Goal: Check status: Check status

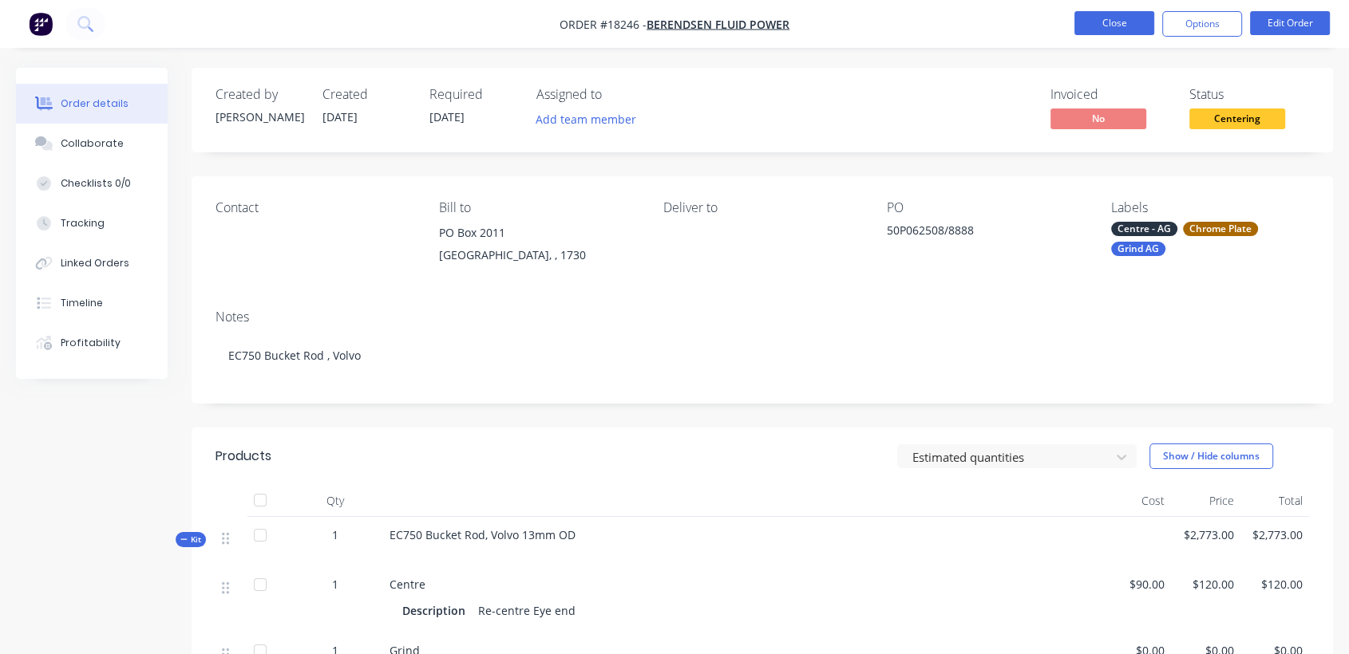
click at [1105, 22] on button "Close" at bounding box center [1114, 23] width 80 height 24
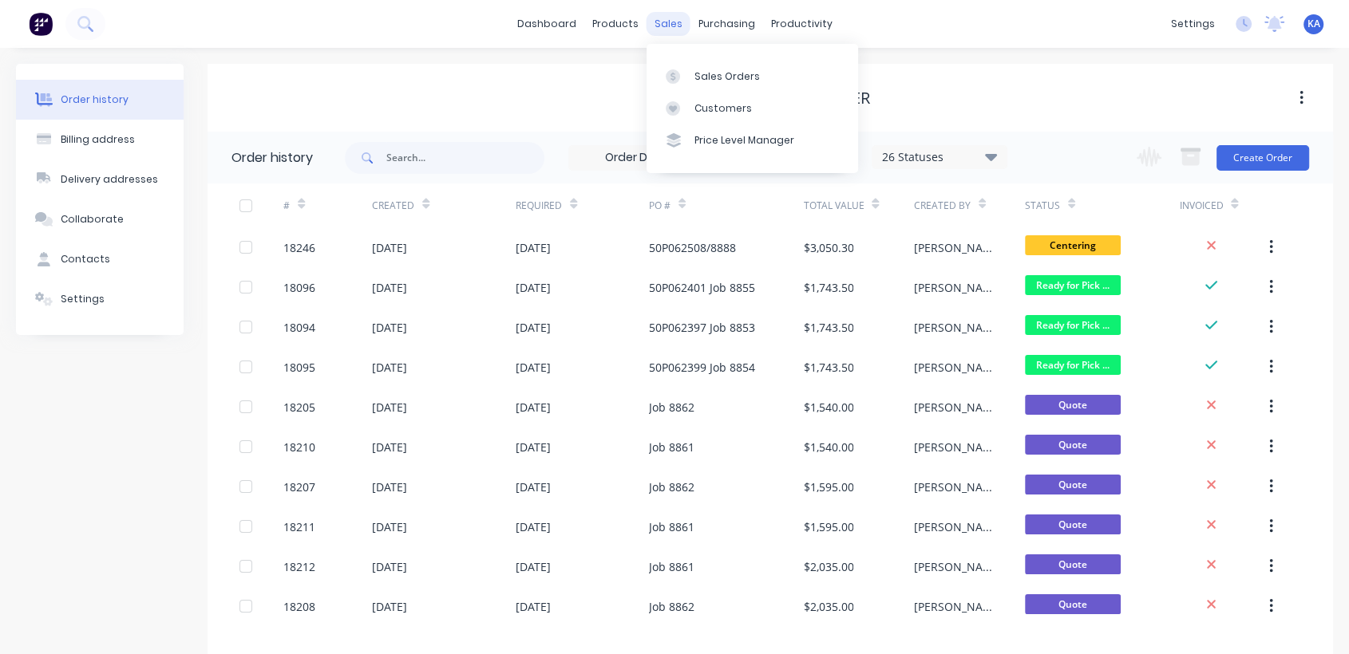
click at [666, 23] on div "sales" at bounding box center [669, 24] width 44 height 24
click at [713, 78] on div "Sales Orders" at bounding box center [726, 76] width 65 height 14
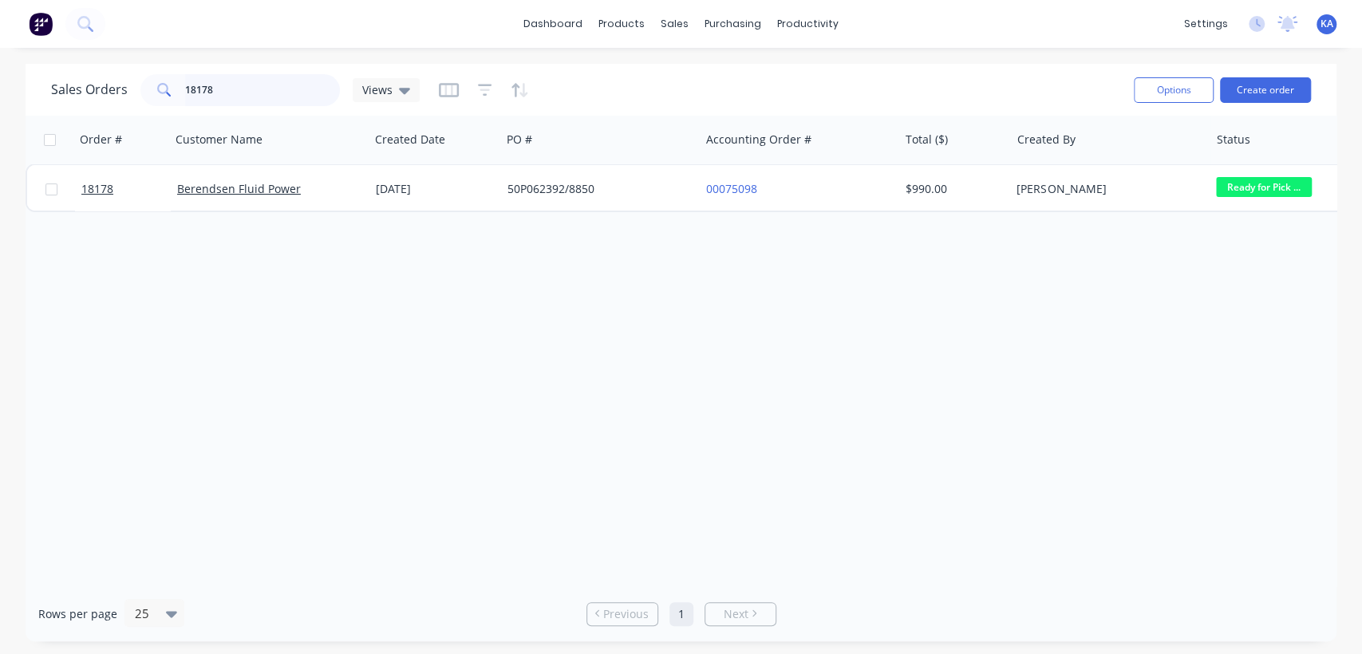
click at [234, 96] on input "18178" at bounding box center [263, 90] width 156 height 32
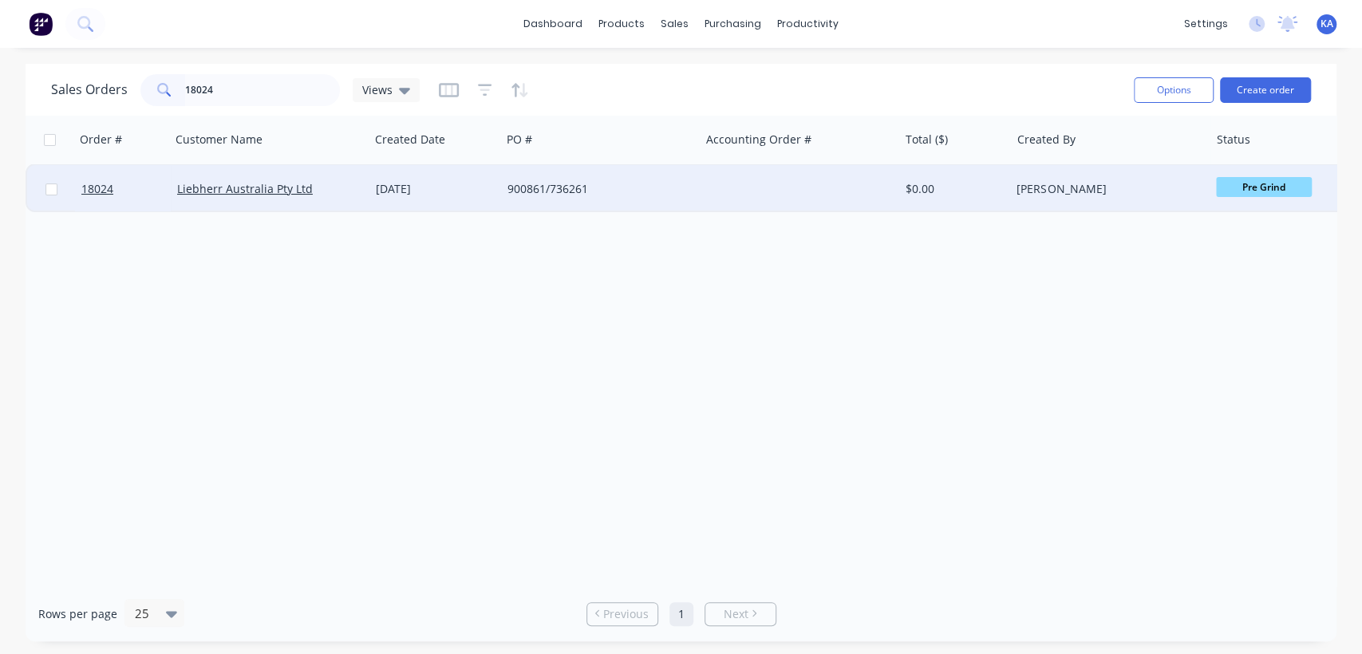
click at [1279, 190] on span "Pre Grind" at bounding box center [1264, 187] width 96 height 20
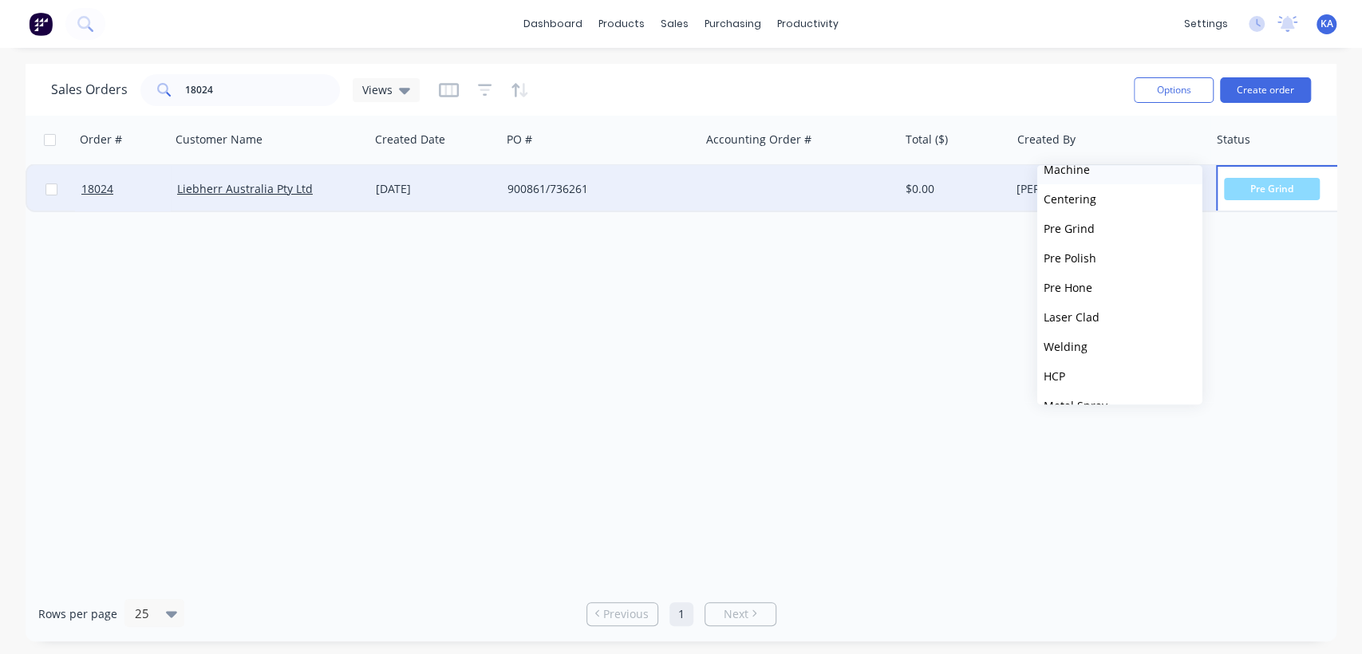
scroll to position [177, 0]
click at [1082, 329] on button "HCP" at bounding box center [1120, 334] width 165 height 30
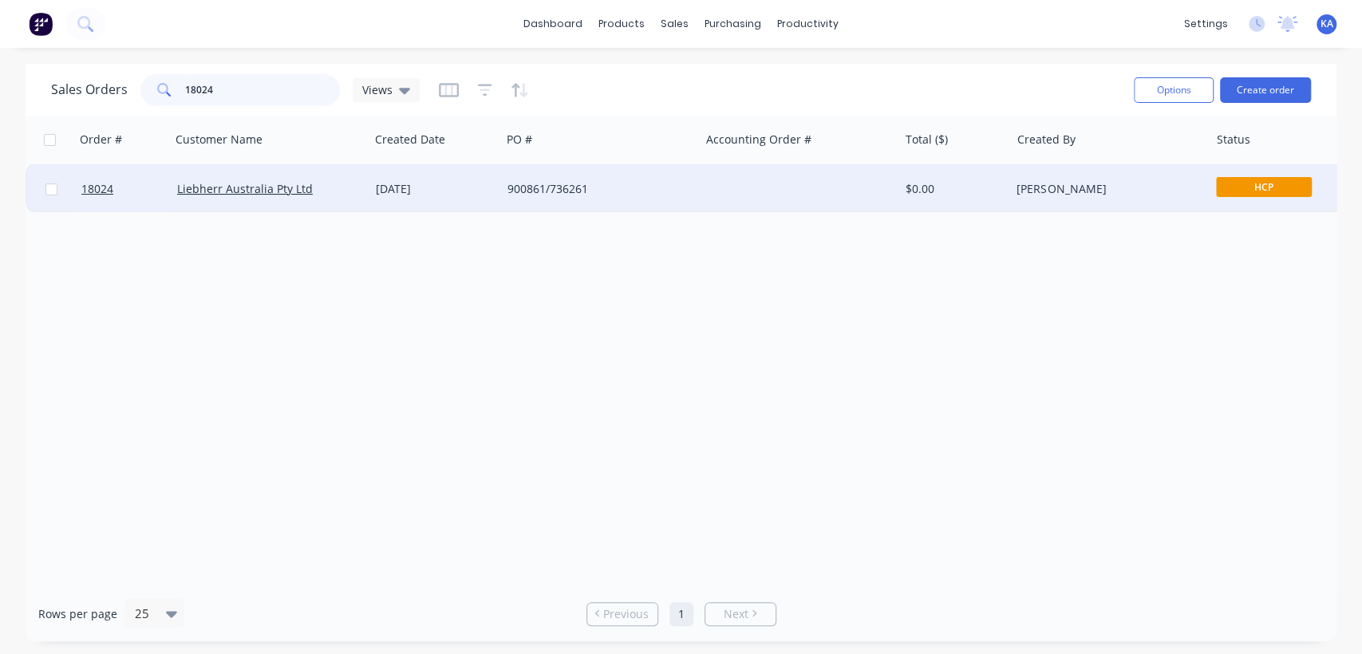
drag, startPoint x: 231, startPoint y: 91, endPoint x: 85, endPoint y: 110, distance: 147.3
click at [85, 110] on div "Sales Orders 18024 Views Options Create order" at bounding box center [681, 90] width 1311 height 52
type input "18126"
click at [1220, 181] on span "HCP" at bounding box center [1264, 187] width 96 height 20
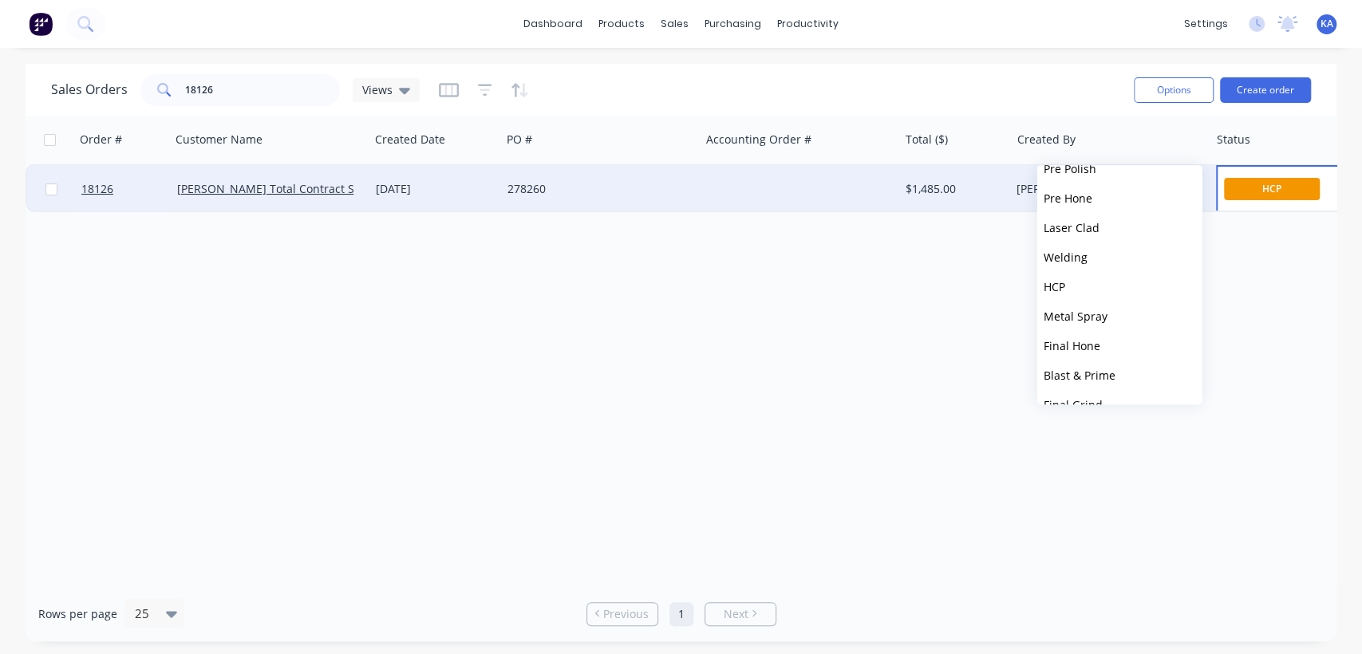
scroll to position [266, 0]
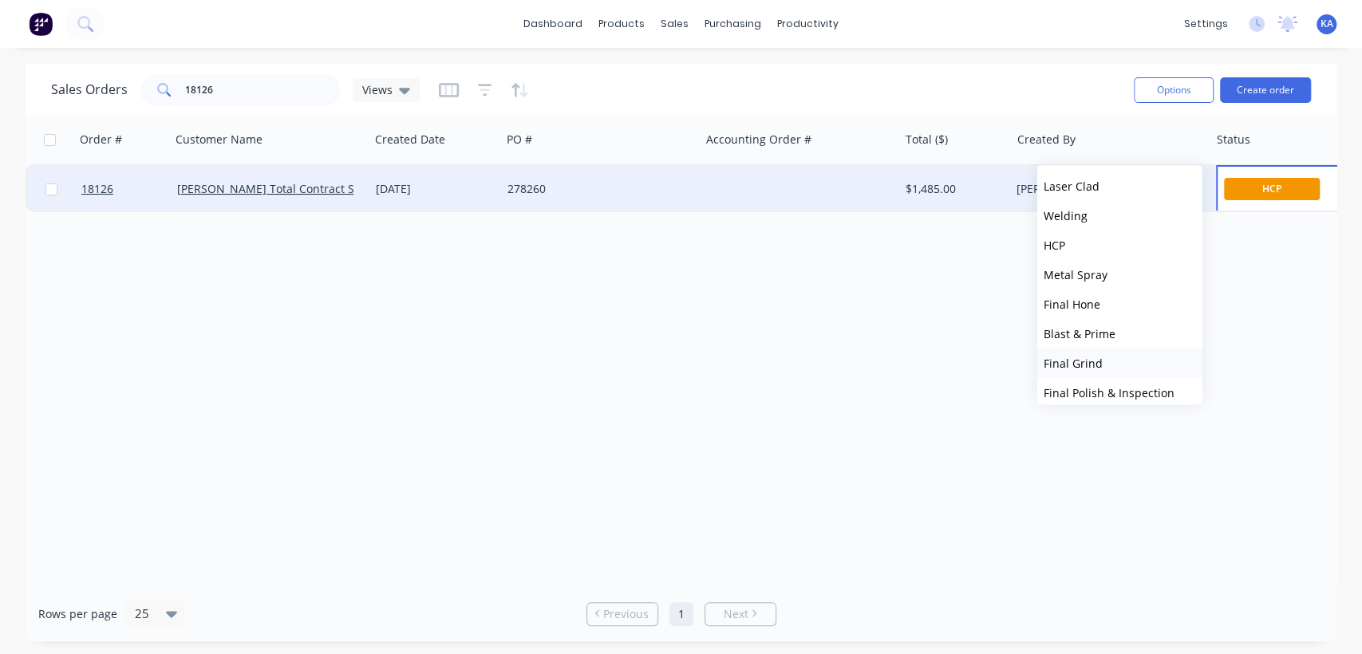
click at [1109, 358] on button "Final Grind" at bounding box center [1120, 364] width 165 height 30
